Goal: Find specific page/section: Find specific page/section

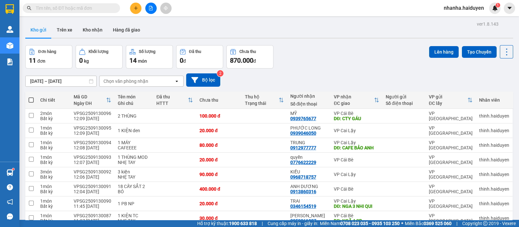
click at [149, 4] on button at bounding box center [150, 8] width 11 height 11
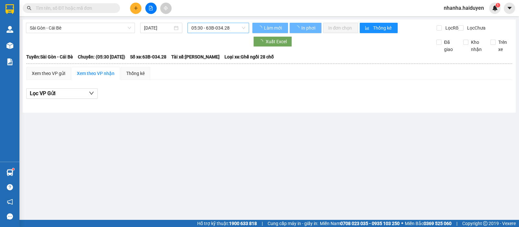
click at [207, 24] on span "05:30 - 63B-034.28" at bounding box center [218, 28] width 54 height 10
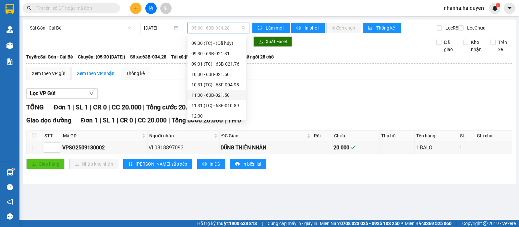
scroll to position [162, 0]
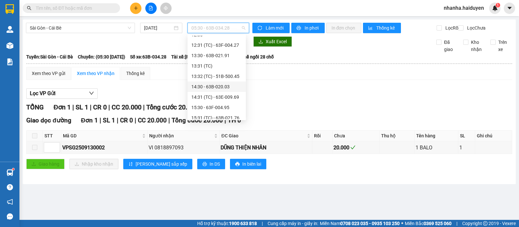
click at [213, 88] on div "14:30 - 63B-020.03" at bounding box center [216, 86] width 51 height 7
